Goal: Task Accomplishment & Management: Use online tool/utility

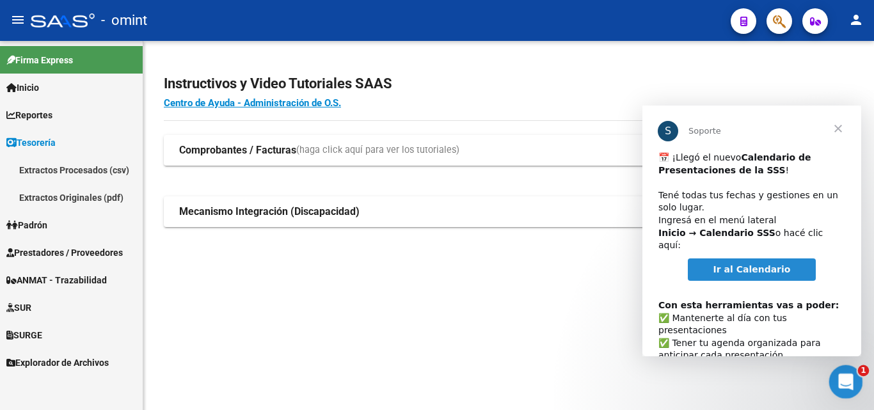
click at [849, 370] on div "Abrir Intercom Messenger" at bounding box center [844, 380] width 42 height 42
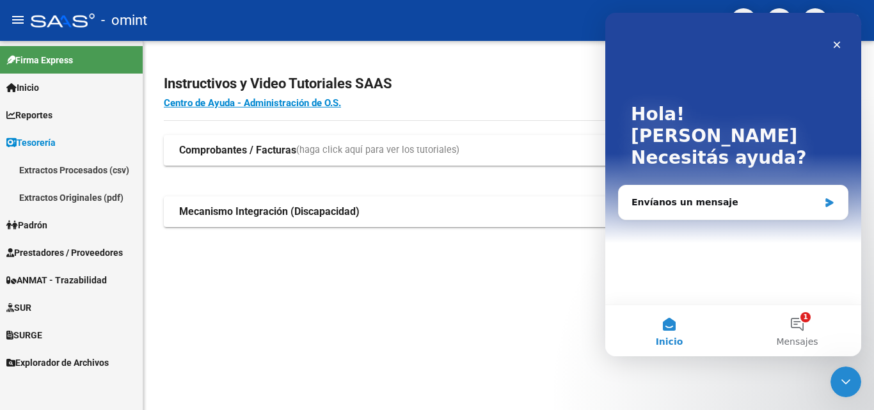
click at [426, 315] on mat-sidenav-content "Instructivos y Video Tutoriales SAAS Centro de Ayuda - Administración de O.S. C…" at bounding box center [508, 225] width 731 height 369
click at [45, 108] on span "Reportes" at bounding box center [29, 115] width 46 height 14
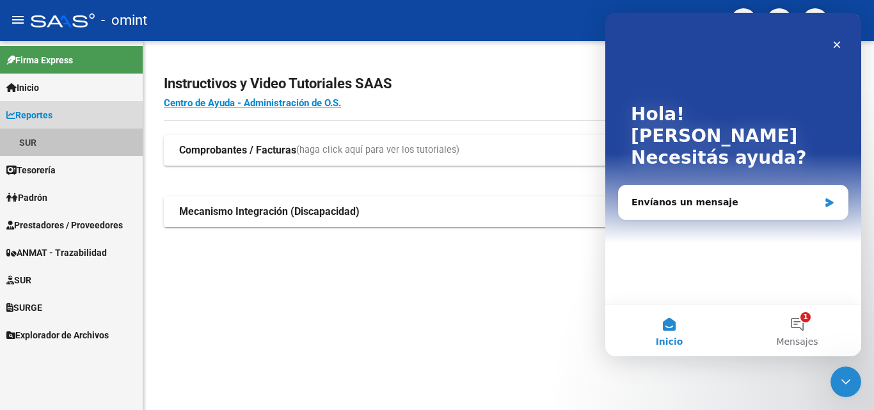
click at [38, 140] on link "SUR" at bounding box center [71, 143] width 143 height 28
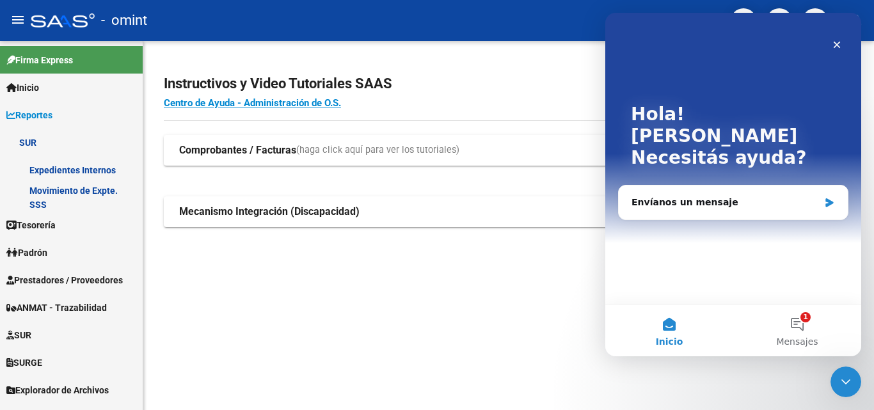
click at [58, 170] on link "Expedientes Internos" at bounding box center [71, 170] width 143 height 28
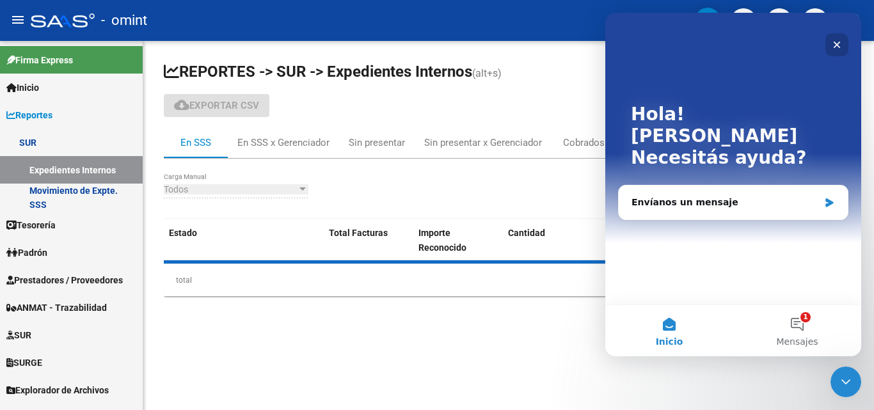
click at [840, 46] on icon "Cerrar" at bounding box center [837, 45] width 10 height 10
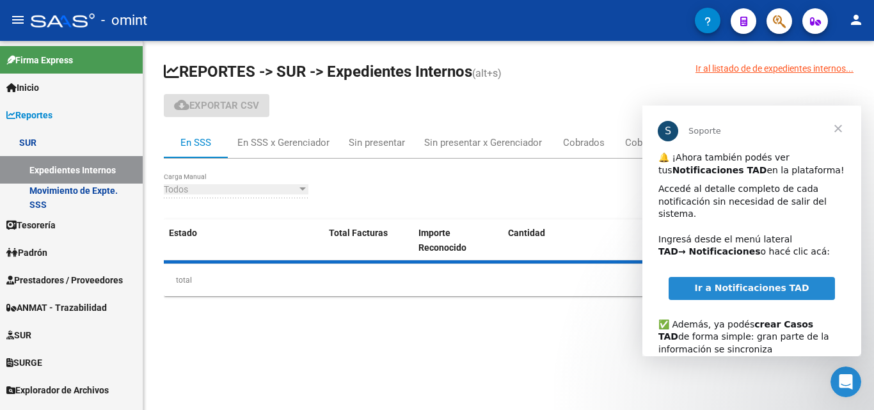
click at [845, 127] on span "Cerrar" at bounding box center [838, 129] width 46 height 46
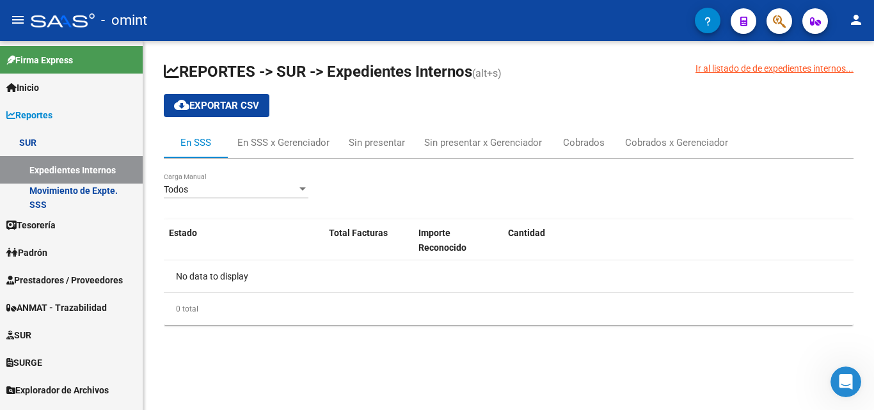
click at [60, 196] on link "Movimiento de Expte. SSS" at bounding box center [71, 198] width 143 height 28
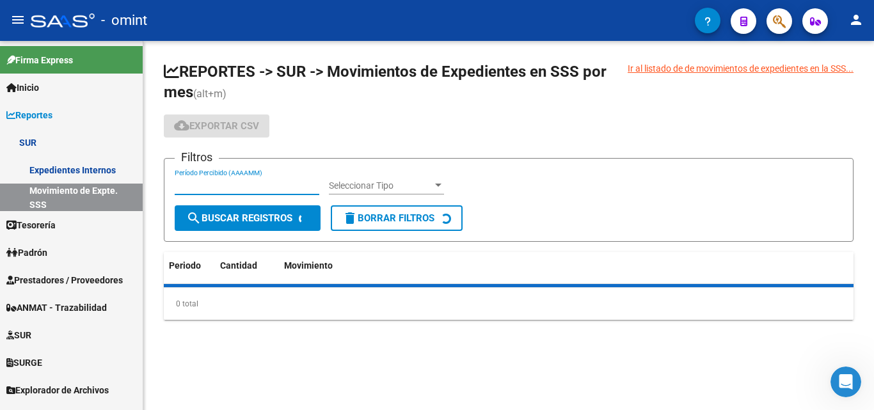
click at [264, 188] on input "Período Percibido (AAAAMM)" at bounding box center [247, 185] width 145 height 11
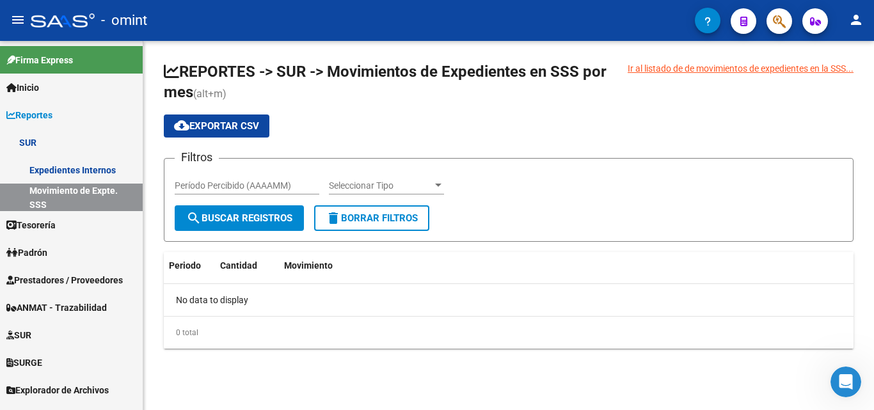
click at [221, 176] on div "Período Percibido (AAAAMM)" at bounding box center [247, 182] width 145 height 26
click at [285, 179] on div "Período Percibido (AAAAMM)" at bounding box center [247, 182] width 145 height 26
click at [443, 183] on div at bounding box center [439, 185] width 12 height 10
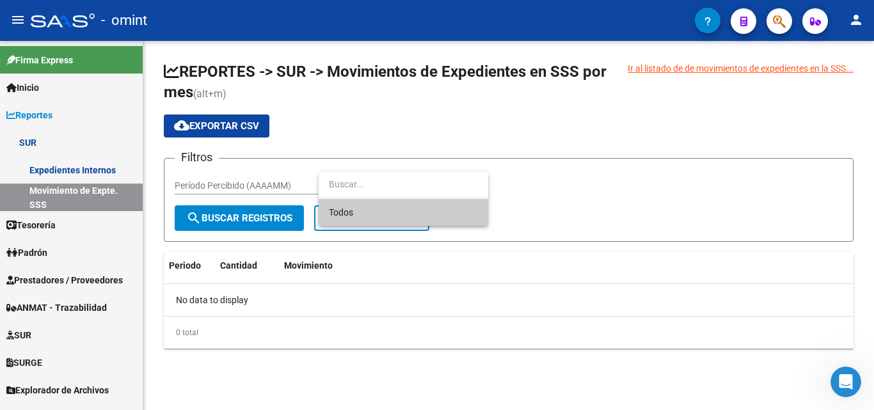
click at [180, 196] on div at bounding box center [437, 205] width 874 height 410
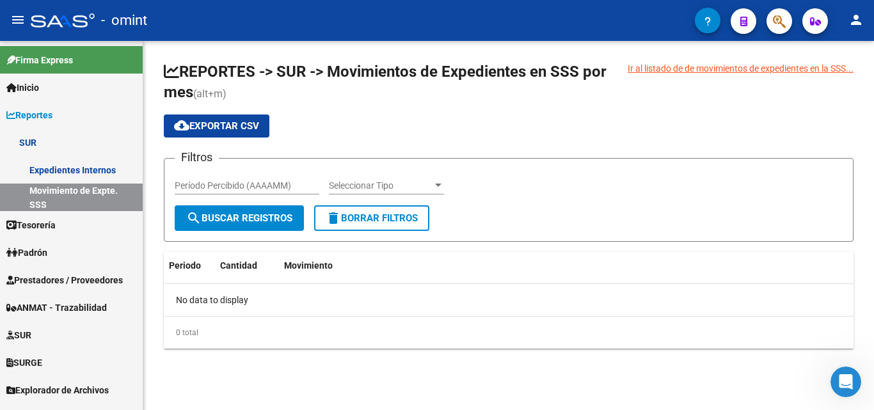
click at [188, 185] on input "Período Percibido (AAAAMM)" at bounding box center [247, 185] width 145 height 11
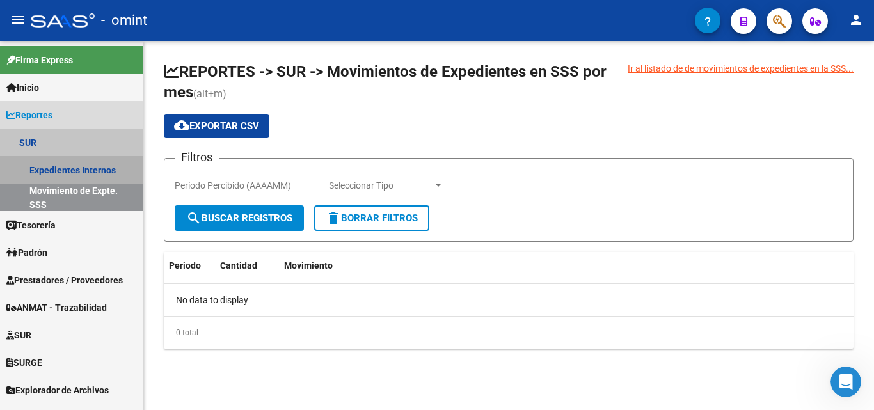
click at [58, 173] on link "Expedientes Internos" at bounding box center [71, 170] width 143 height 28
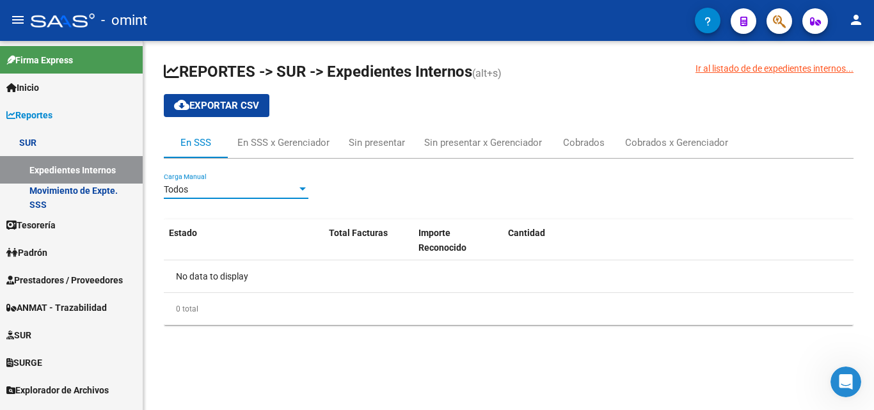
click at [227, 190] on div "Todos" at bounding box center [230, 189] width 133 height 11
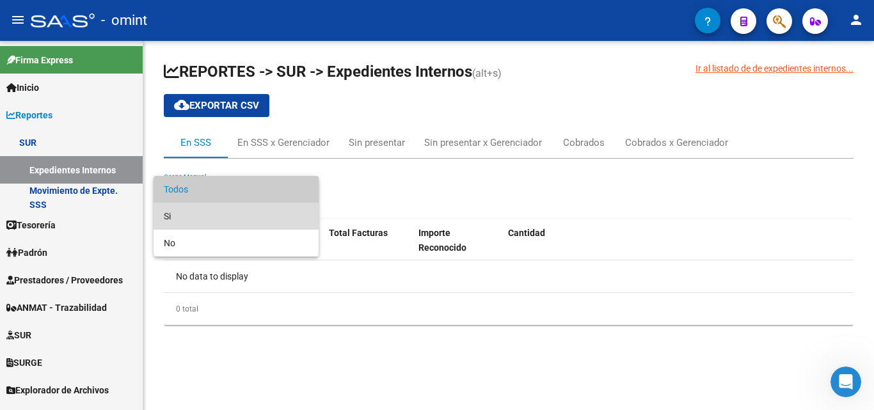
click at [188, 210] on span "Si" at bounding box center [236, 216] width 145 height 27
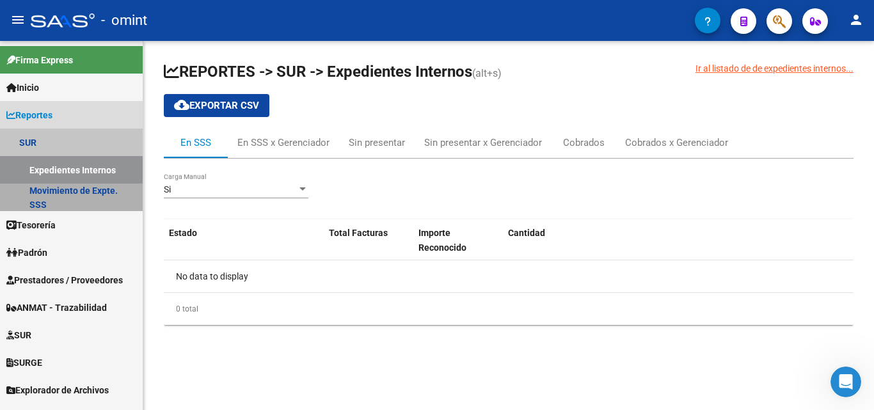
click at [89, 195] on link "Movimiento de Expte. SSS" at bounding box center [71, 198] width 143 height 28
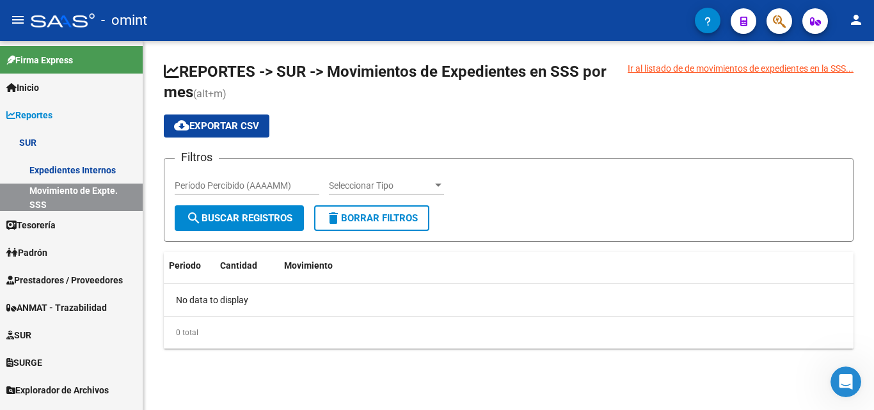
click at [45, 228] on span "Tesorería" at bounding box center [30, 225] width 49 height 14
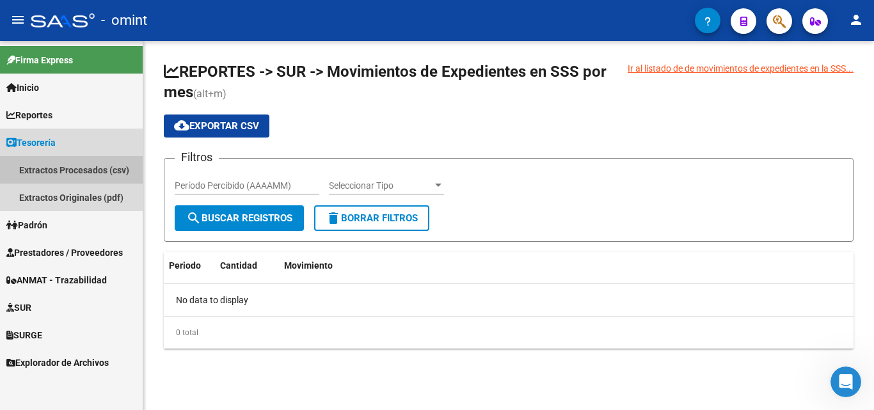
click at [79, 170] on link "Extractos Procesados (csv)" at bounding box center [71, 170] width 143 height 28
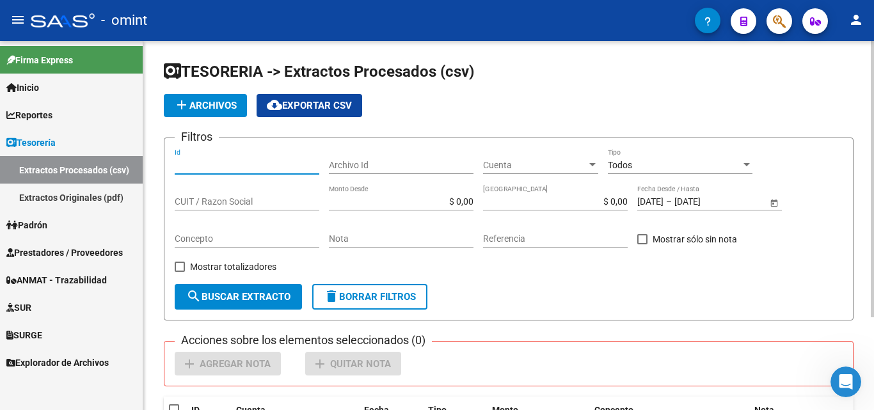
click at [237, 168] on input "Id" at bounding box center [247, 165] width 145 height 11
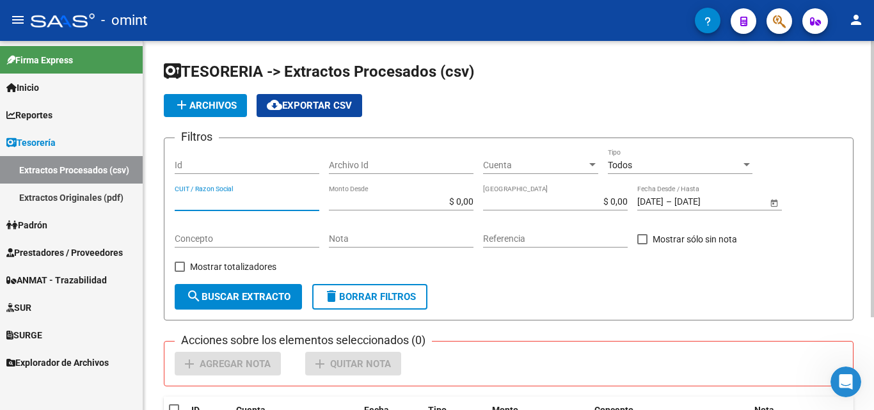
click at [253, 204] on input "CUIT / Razon Social" at bounding box center [247, 201] width 145 height 11
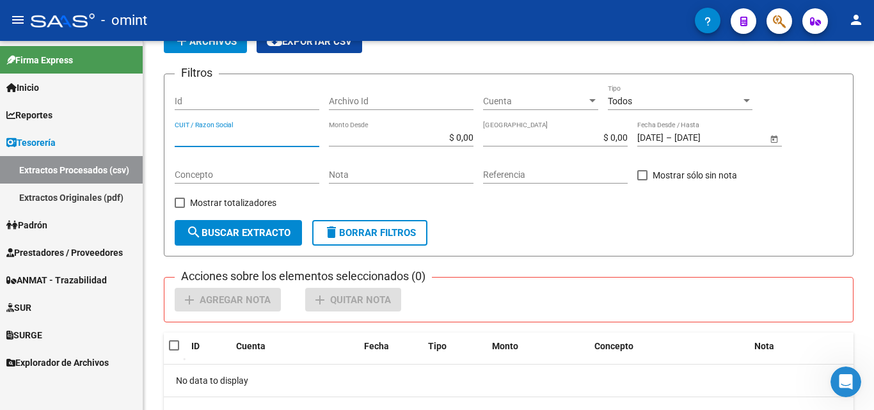
click at [47, 225] on span "Padrón" at bounding box center [26, 225] width 41 height 14
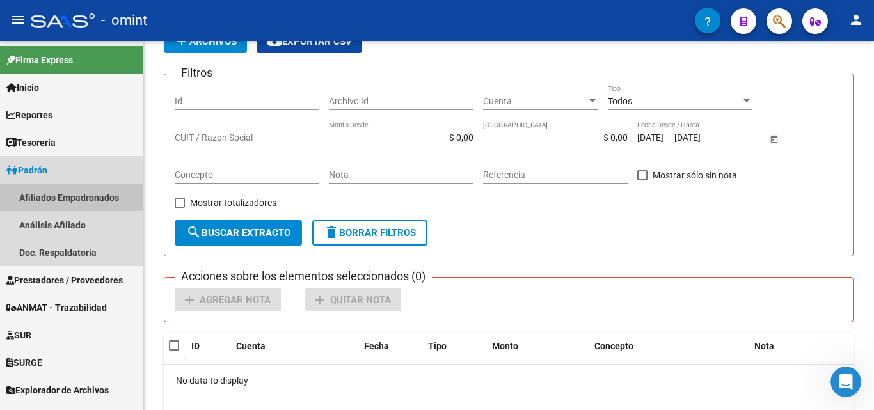
click at [64, 197] on link "Afiliados Empadronados" at bounding box center [71, 198] width 143 height 28
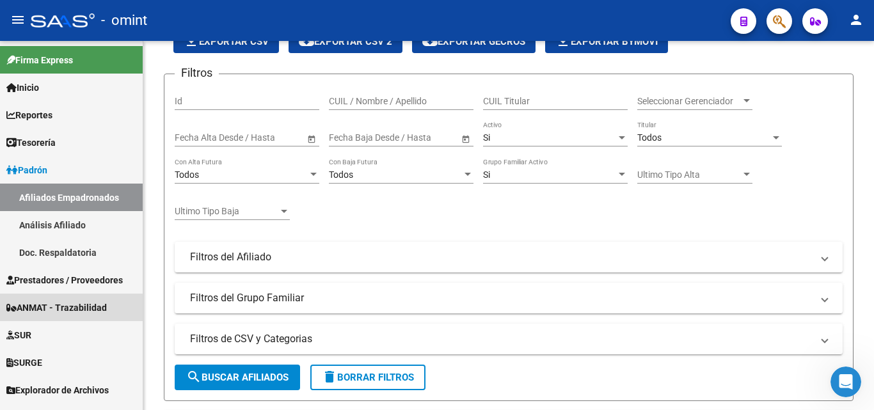
click at [42, 303] on span "ANMAT - Trazabilidad" at bounding box center [56, 308] width 100 height 14
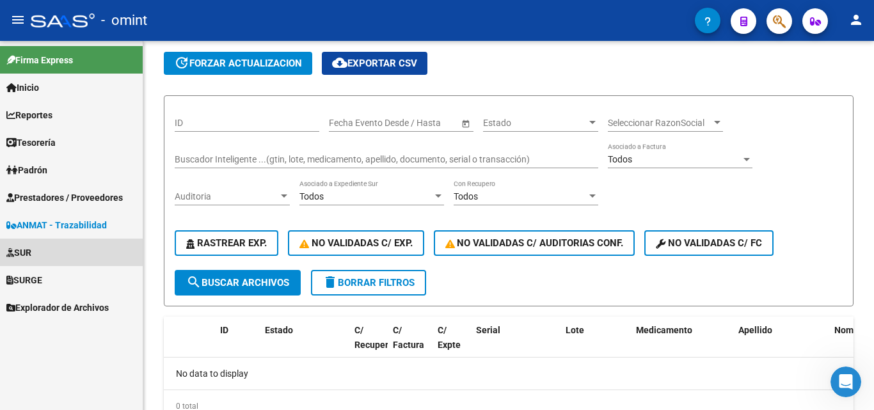
click at [21, 259] on span "SUR" at bounding box center [18, 253] width 25 height 14
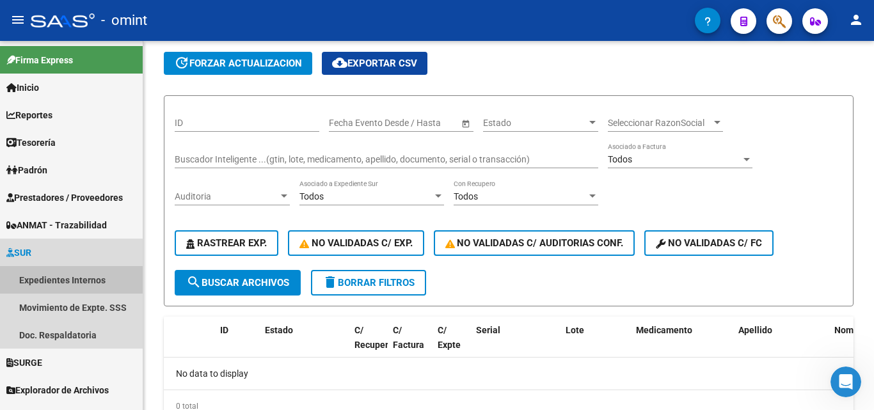
click at [65, 283] on link "Expedientes Internos" at bounding box center [71, 280] width 143 height 28
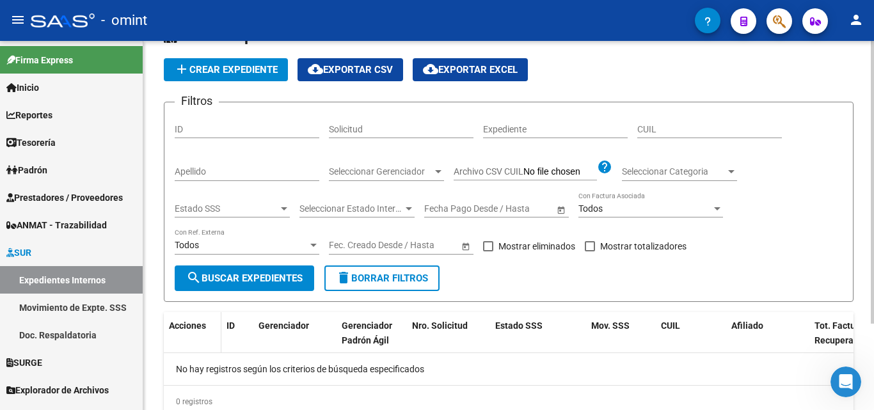
scroll to position [113, 0]
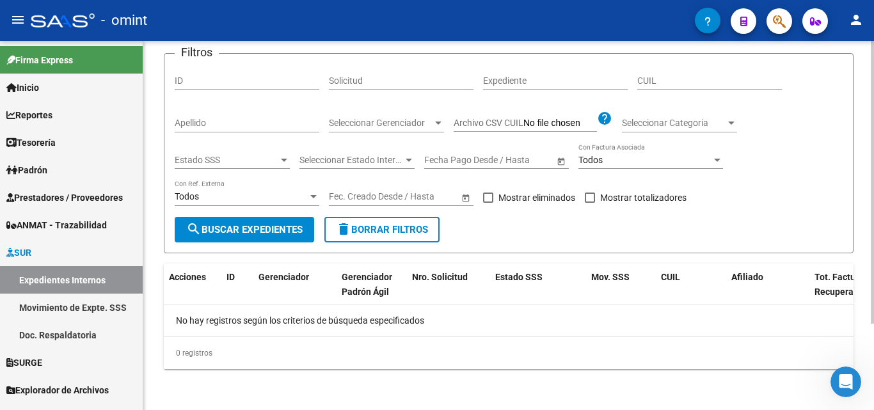
click at [594, 161] on span "Todos" at bounding box center [591, 160] width 24 height 10
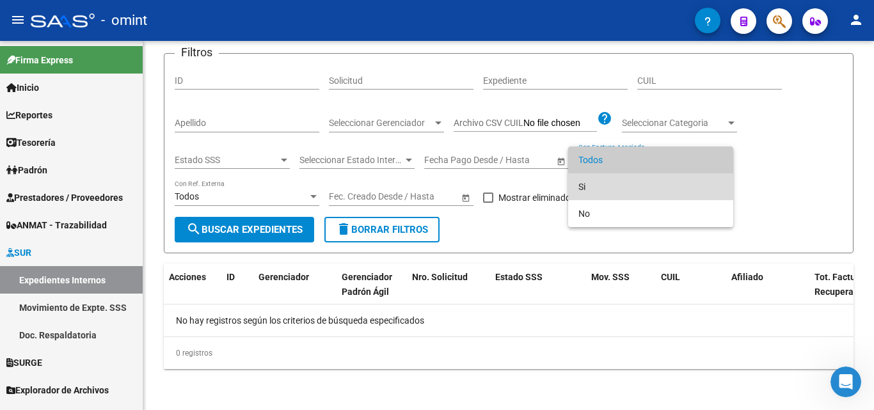
click at [584, 182] on span "Si" at bounding box center [651, 186] width 145 height 27
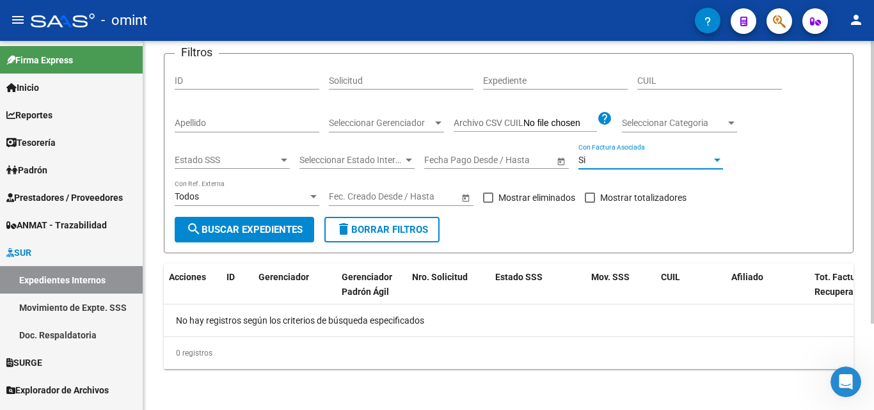
click at [249, 230] on span "search Buscar Expedientes" at bounding box center [244, 230] width 116 height 12
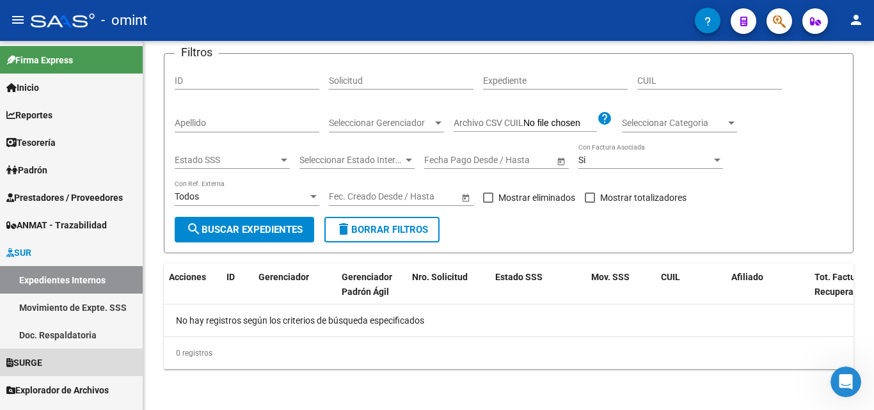
click at [27, 356] on span "SURGE" at bounding box center [24, 363] width 36 height 14
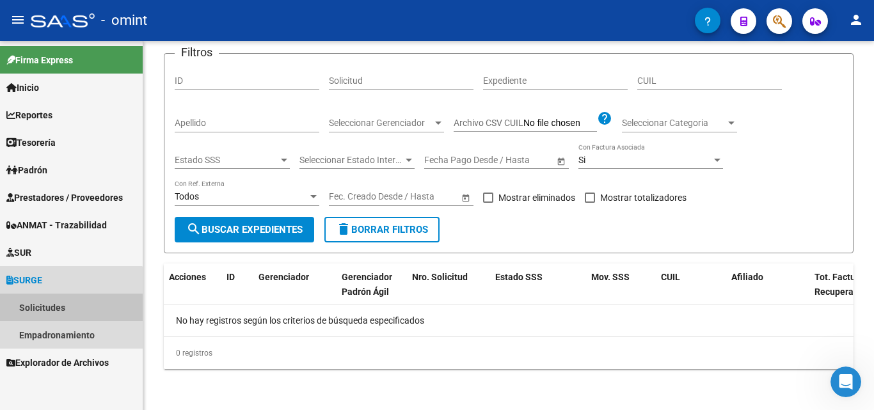
click at [54, 309] on link "Solicitudes" at bounding box center [71, 308] width 143 height 28
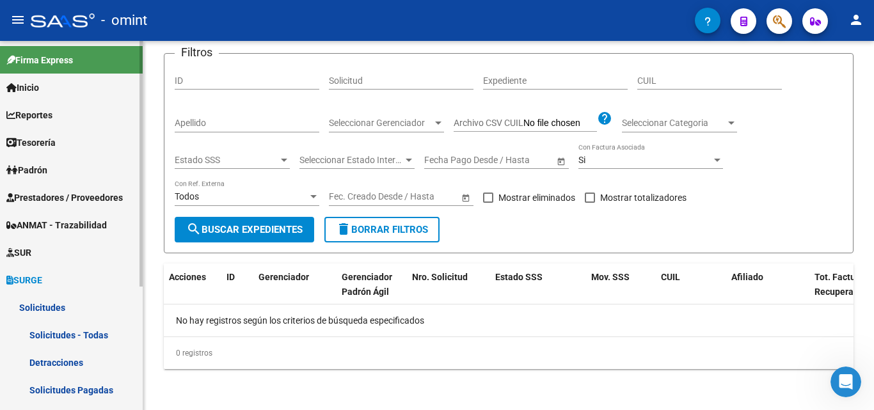
click at [77, 333] on link "Solicitudes - Todas" at bounding box center [71, 335] width 143 height 28
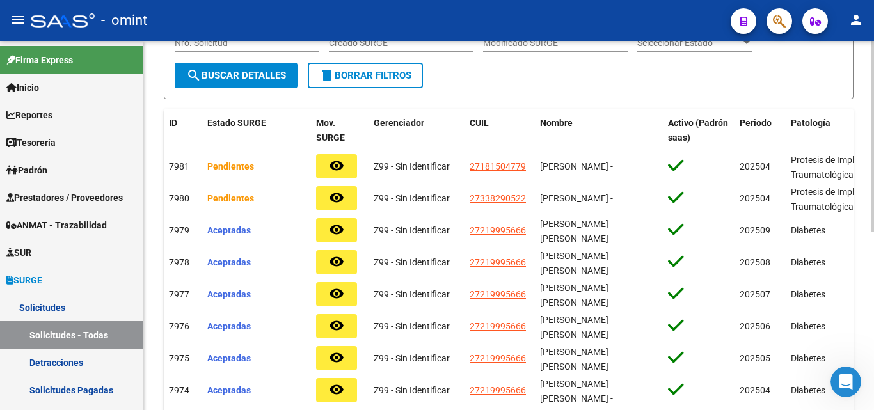
scroll to position [154, 0]
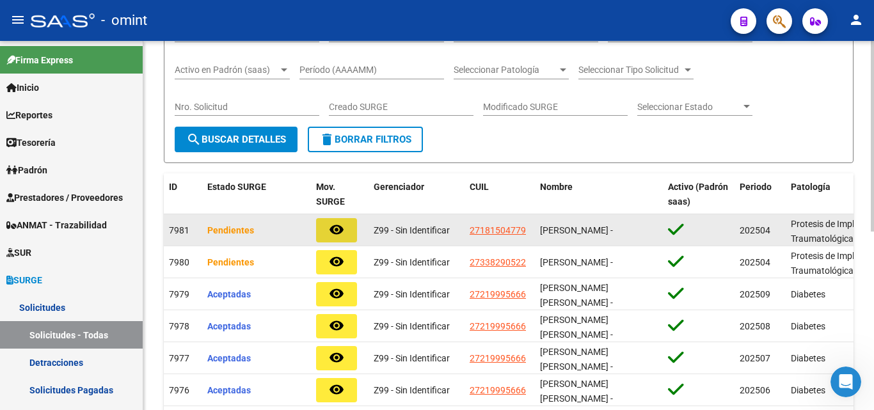
click at [340, 227] on mat-icon "remove_red_eye" at bounding box center [336, 229] width 15 height 15
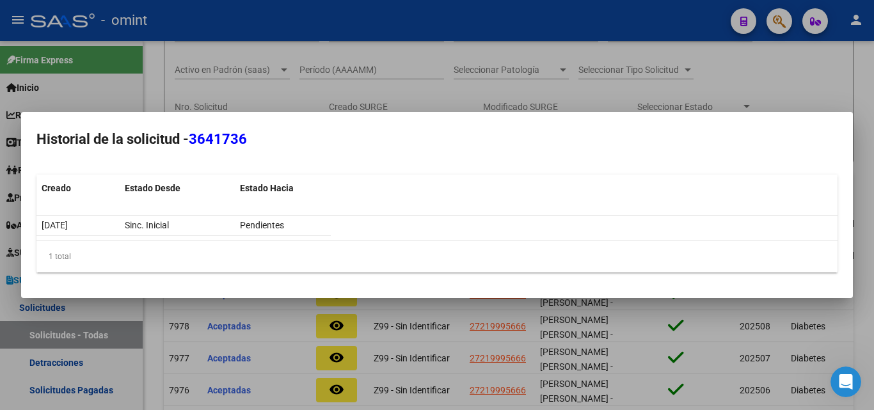
click at [785, 86] on div at bounding box center [437, 205] width 874 height 410
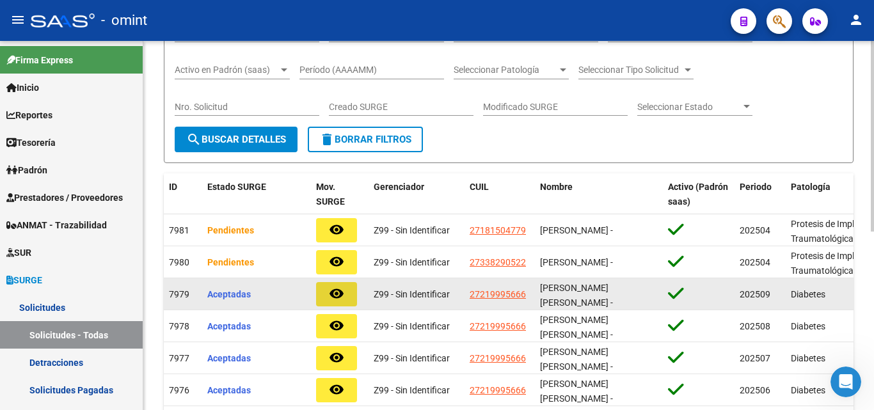
click at [324, 295] on button "remove_red_eye" at bounding box center [336, 294] width 41 height 24
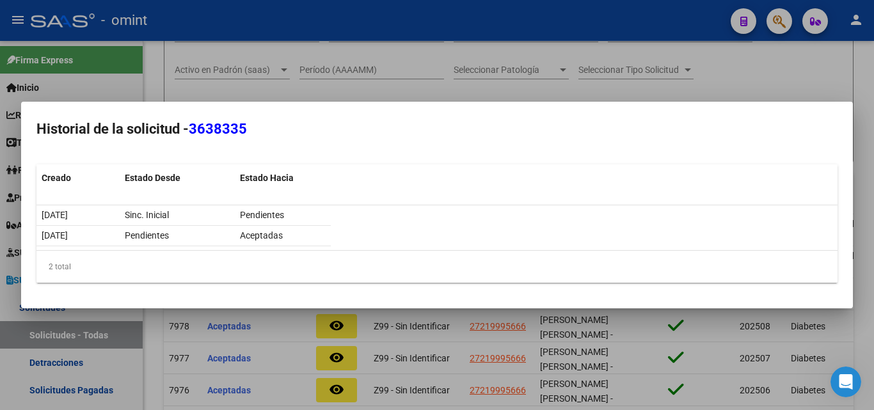
click at [790, 80] on div at bounding box center [437, 205] width 874 height 410
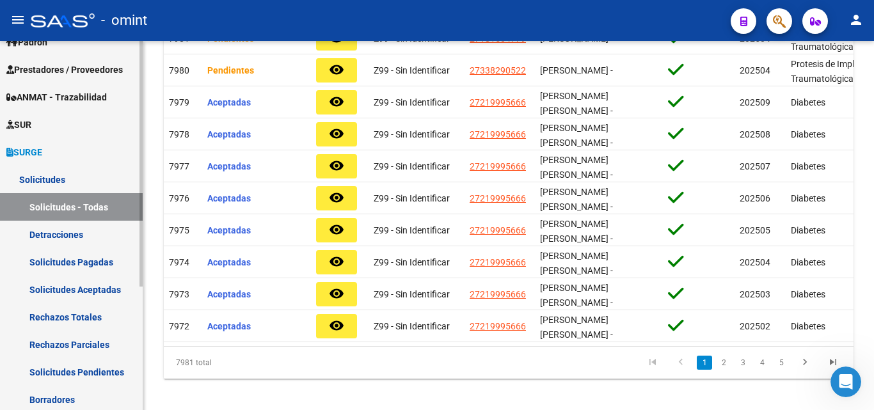
scroll to position [186, 0]
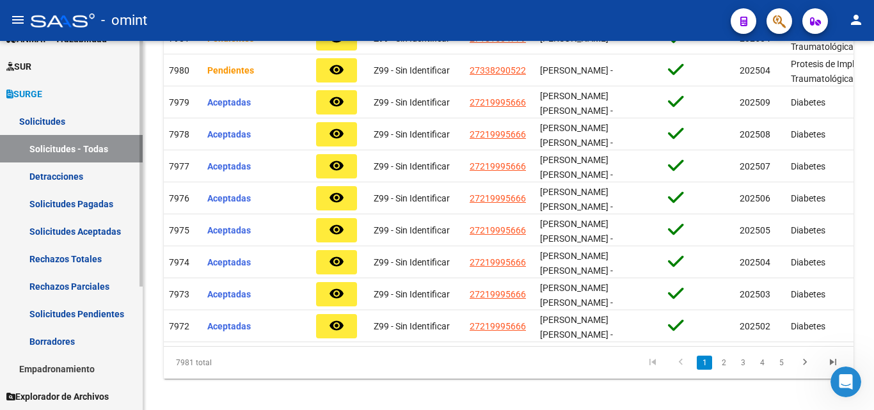
click at [105, 198] on link "Solicitudes Pagadas" at bounding box center [71, 204] width 143 height 28
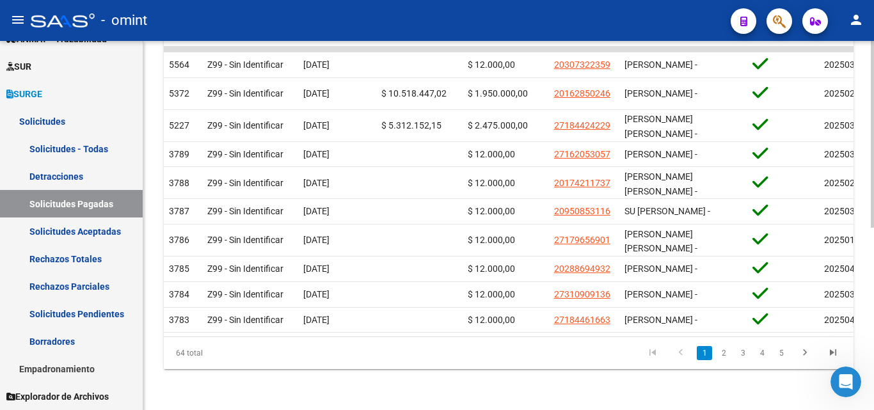
scroll to position [42, 0]
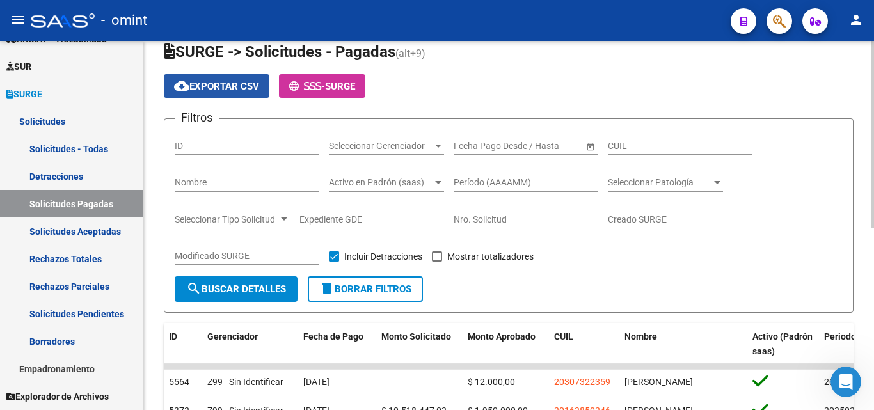
click at [205, 83] on span "cloud_download Exportar CSV" at bounding box center [216, 87] width 85 height 12
